Goal: Task Accomplishment & Management: Complete application form

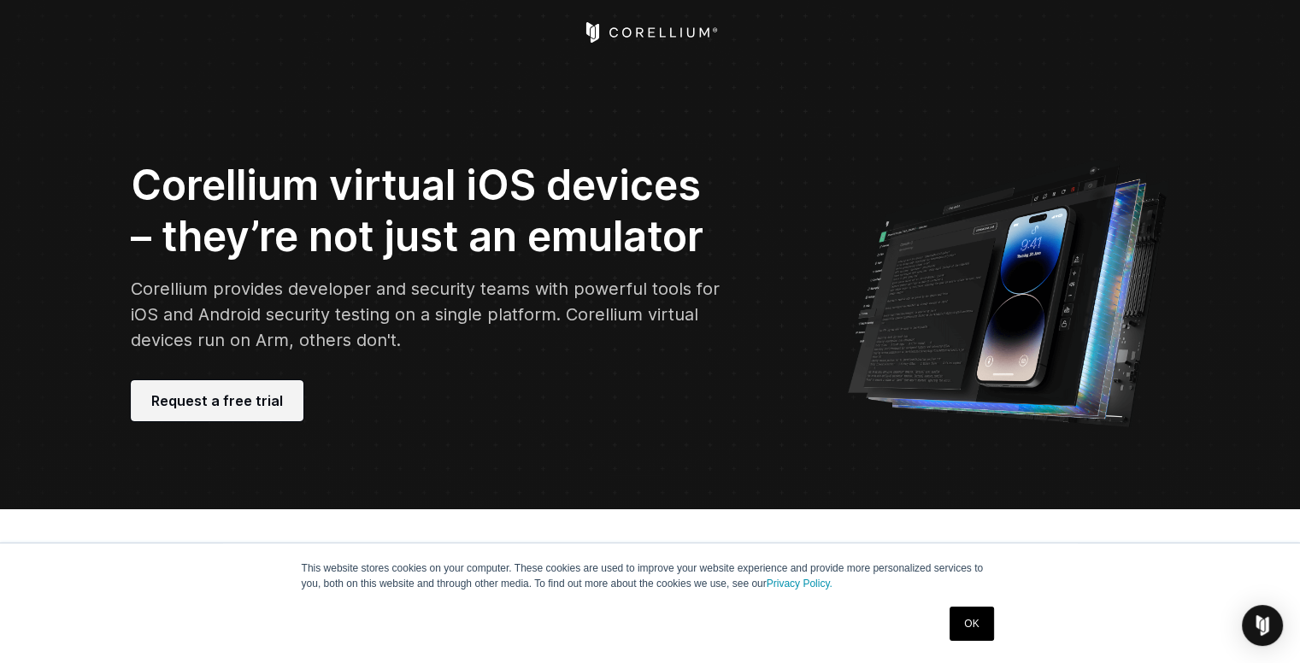
click at [215, 386] on link "Request a free trial" at bounding box center [217, 400] width 173 height 41
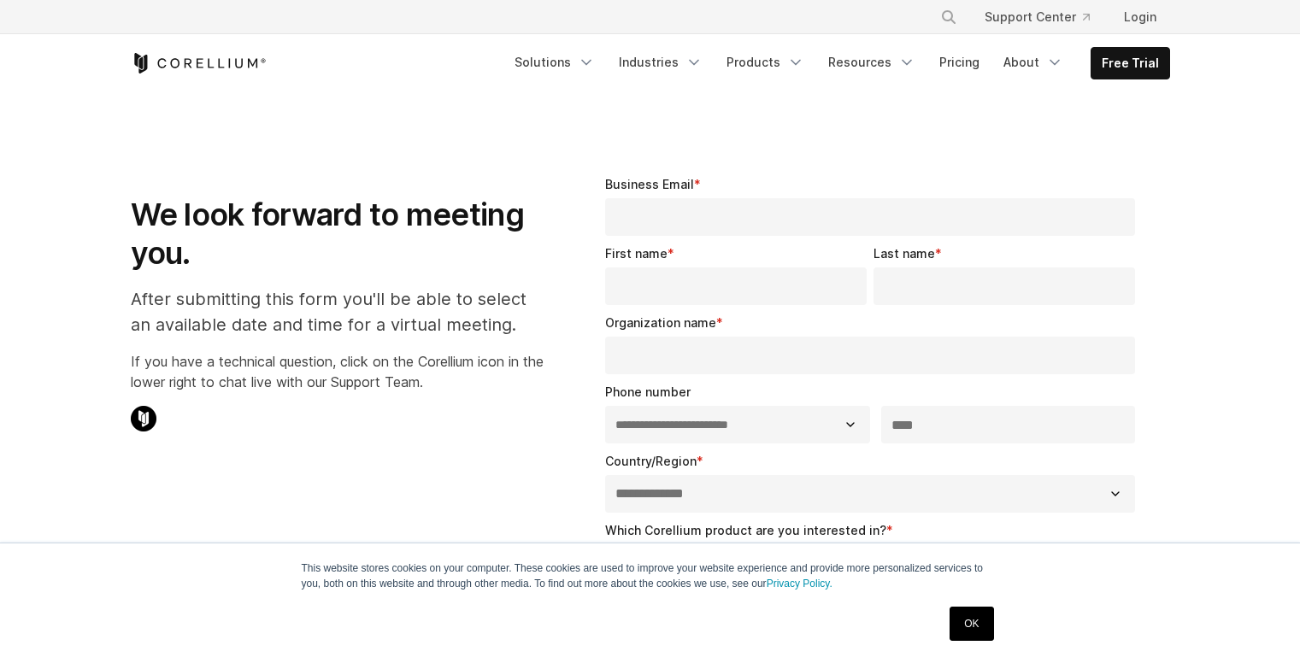
select select "**"
click at [1115, 62] on link "Free Trial" at bounding box center [1130, 63] width 78 height 31
